Goal: Information Seeking & Learning: Find specific fact

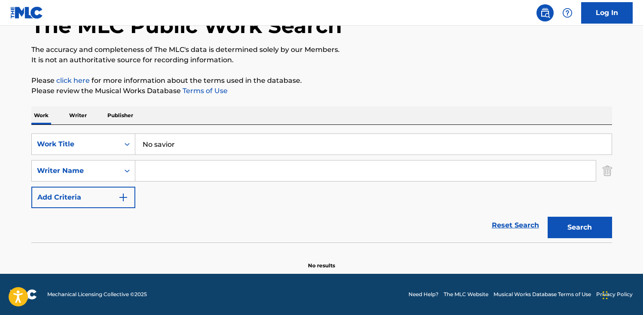
click at [186, 141] on input "No savior" at bounding box center [373, 144] width 477 height 21
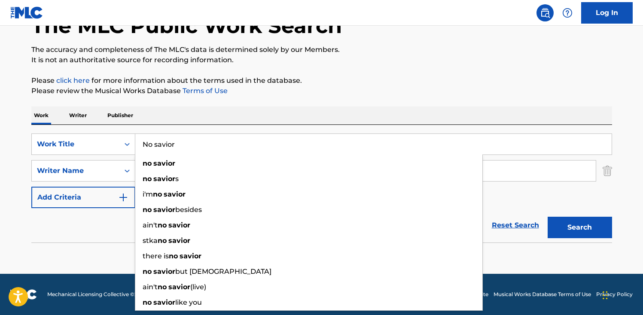
click at [186, 141] on input "No savior" at bounding box center [373, 144] width 477 height 21
paste input "bounce (i just wanna dance)"
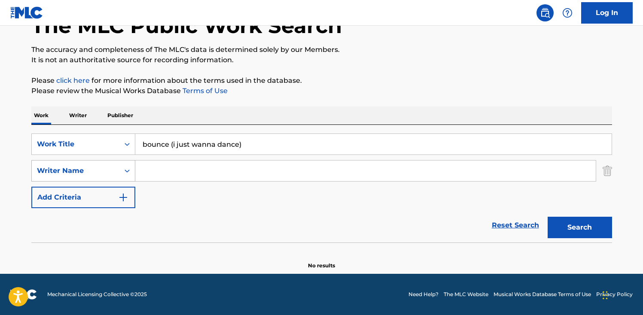
type input "bounce (i just wanna dance)"
click at [125, 173] on icon "Search Form" at bounding box center [127, 171] width 9 height 9
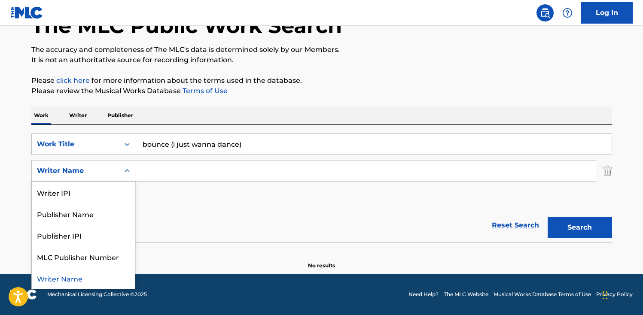
click at [183, 171] on input "Search Form" at bounding box center [365, 171] width 461 height 21
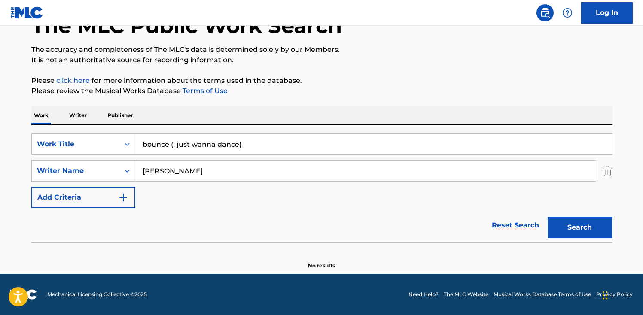
click at [548, 217] on button "Search" at bounding box center [580, 227] width 64 height 21
click at [192, 176] on input "[PERSON_NAME]" at bounding box center [365, 171] width 461 height 21
paste input "[PERSON_NAME]"
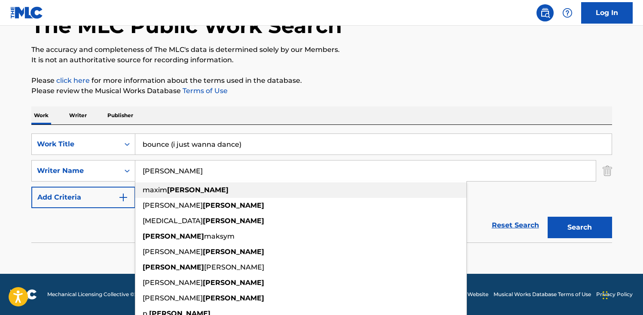
type input "[PERSON_NAME]"
click at [182, 191] on strong "[PERSON_NAME]" at bounding box center [197, 190] width 61 height 8
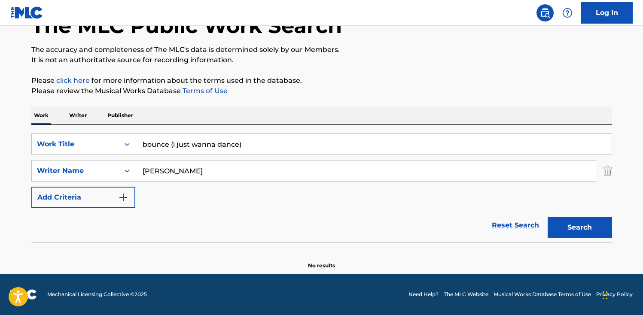
click at [586, 226] on button "Search" at bounding box center [580, 227] width 64 height 21
